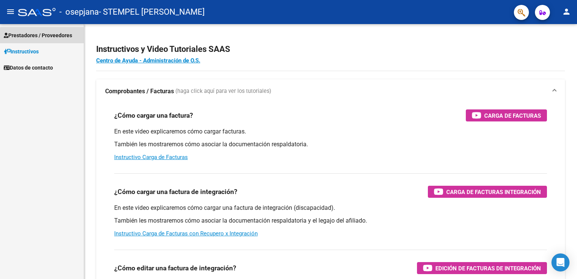
click at [47, 36] on span "Prestadores / Proveedores" at bounding box center [38, 35] width 68 height 8
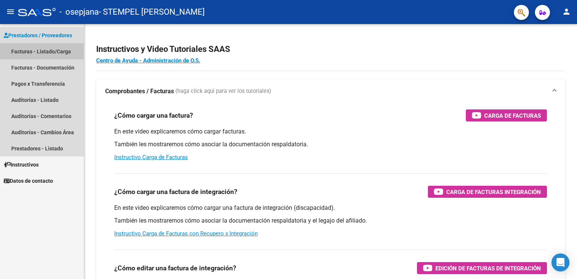
click at [44, 48] on link "Facturas - Listado/Carga" at bounding box center [42, 51] width 84 height 16
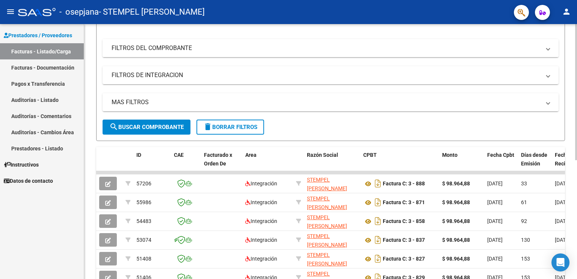
scroll to position [100, 0]
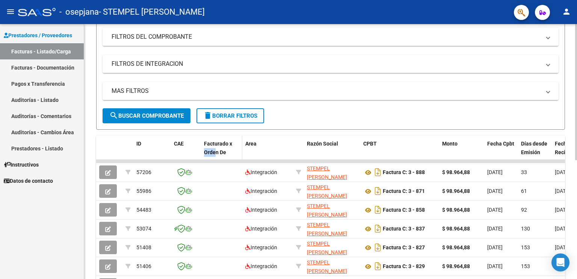
drag, startPoint x: 205, startPoint y: 157, endPoint x: 214, endPoint y: 157, distance: 9.0
click at [214, 157] on datatable-header-cell "Facturado x Orden De" at bounding box center [221, 151] width 41 height 33
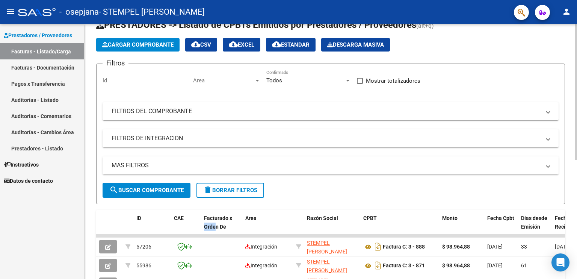
scroll to position [25, 0]
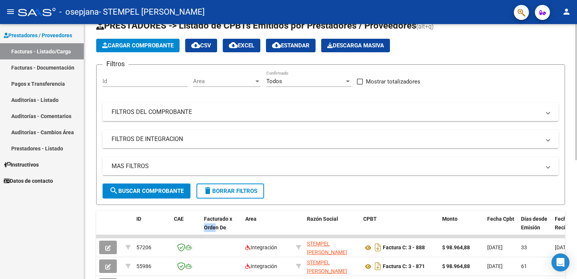
click at [146, 44] on span "Cargar Comprobante" at bounding box center [137, 45] width 71 height 7
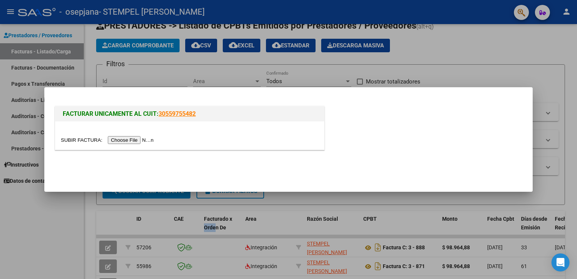
click at [144, 141] on input "file" at bounding box center [108, 140] width 95 height 8
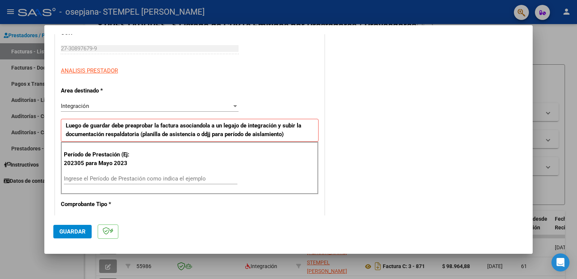
scroll to position [113, 0]
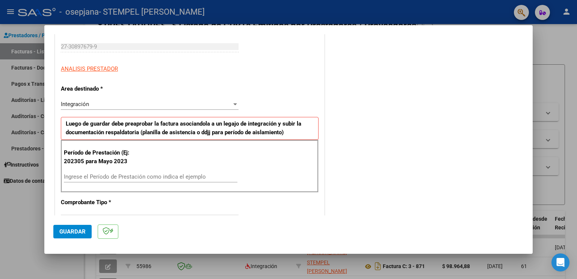
click at [187, 175] on input "Ingrese el Período de Prestación como indica el ejemplo" at bounding box center [150, 176] width 173 height 7
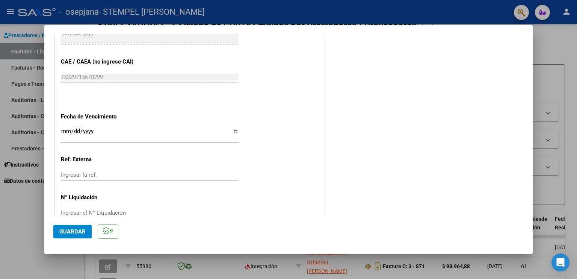
scroll to position [464, 0]
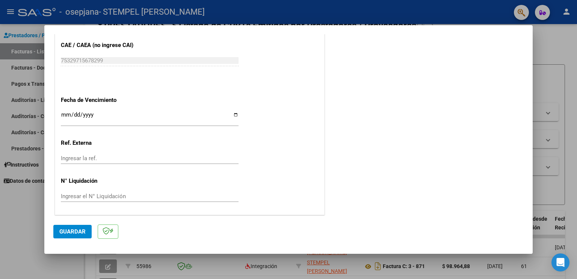
type input "202507"
click at [82, 225] on button "Guardar" at bounding box center [72, 231] width 38 height 14
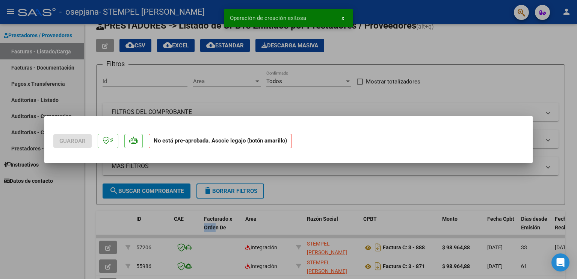
scroll to position [0, 0]
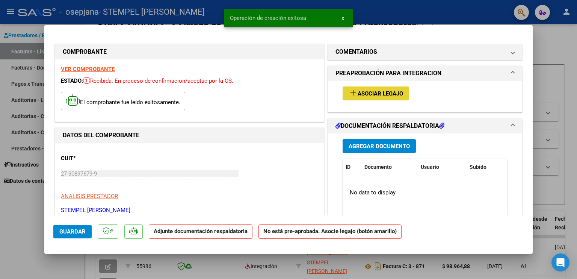
click at [369, 92] on span "Asociar Legajo" at bounding box center [379, 93] width 45 height 7
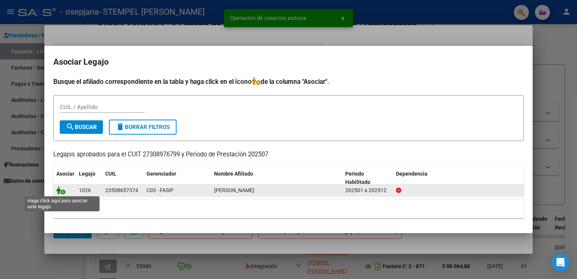
click at [60, 191] on icon at bounding box center [60, 190] width 9 height 8
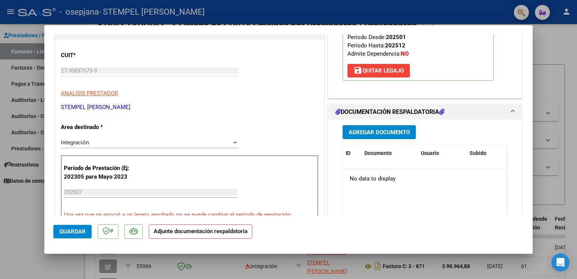
scroll to position [113, 0]
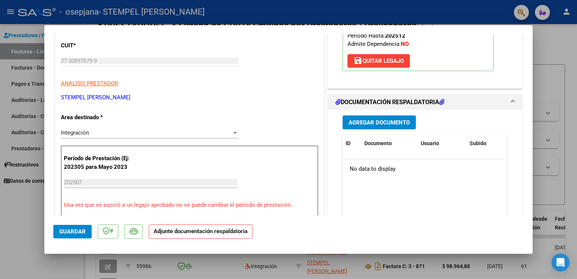
click at [371, 124] on span "Agregar Documento" at bounding box center [378, 122] width 61 height 7
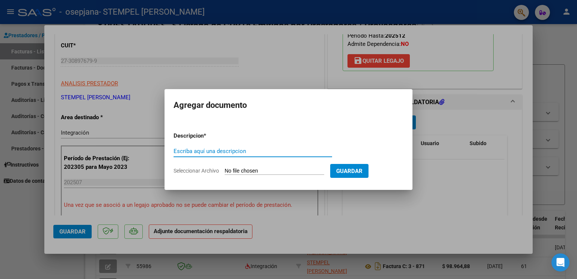
click at [200, 169] on span "Seleccionar Archivo" at bounding box center [195, 170] width 45 height 6
click at [224, 169] on input "Seleccionar Archivo" at bounding box center [273, 170] width 99 height 7
type input "C:\fakepath\[PERSON_NAME] (2).pdf"
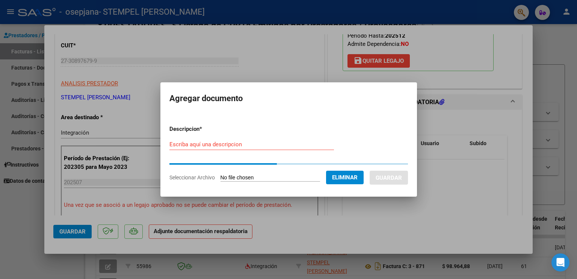
click at [230, 142] on input "Escriba aquí una descripcion" at bounding box center [251, 144] width 164 height 7
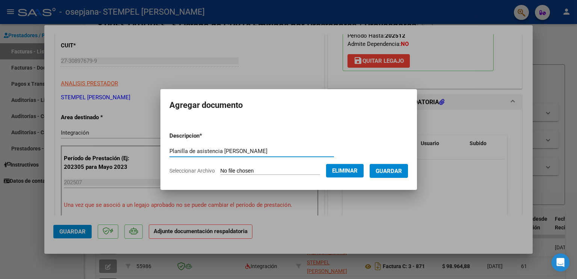
type input "Planilla de asistencia [PERSON_NAME]"
click at [402, 173] on span "Guardar" at bounding box center [388, 170] width 26 height 7
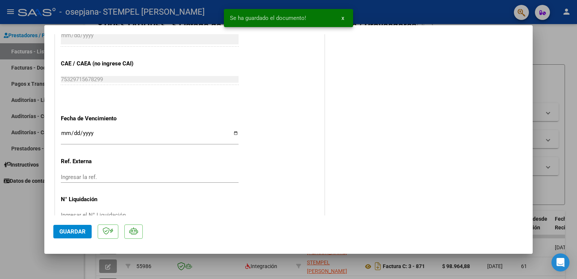
scroll to position [490, 0]
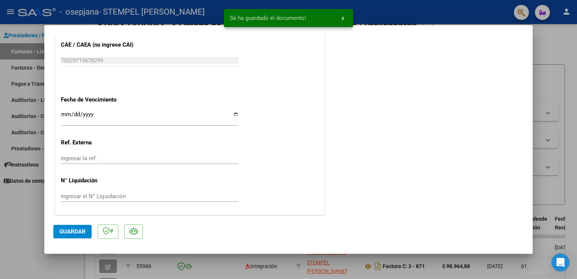
click at [66, 228] on span "Guardar" at bounding box center [72, 231] width 26 height 7
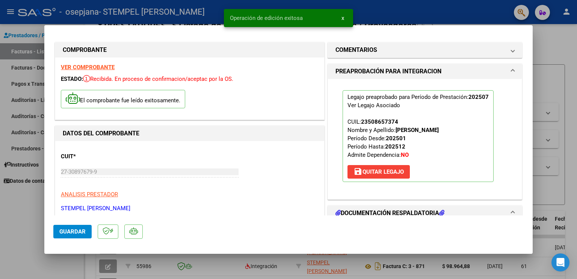
scroll to position [0, 0]
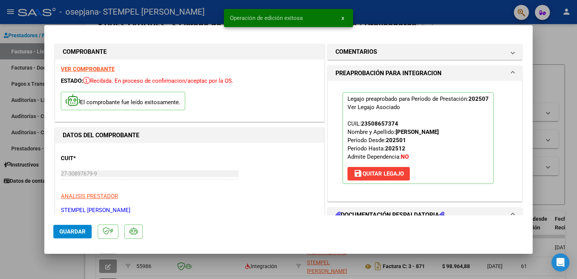
click at [563, 69] on div at bounding box center [288, 139] width 577 height 279
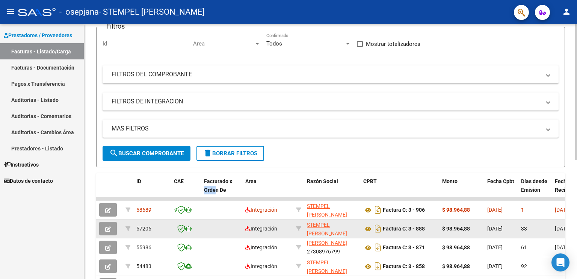
scroll to position [100, 0]
